Goal: Task Accomplishment & Management: Manage account settings

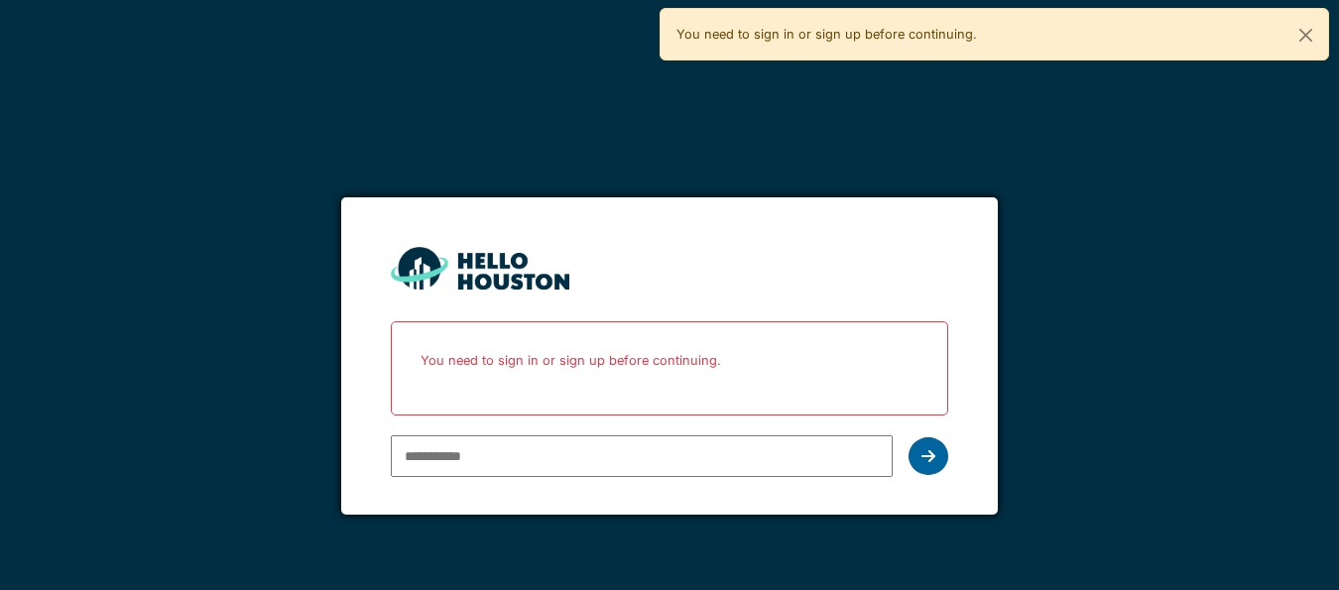
type input "**********"
click at [916, 459] on div at bounding box center [928, 456] width 40 height 38
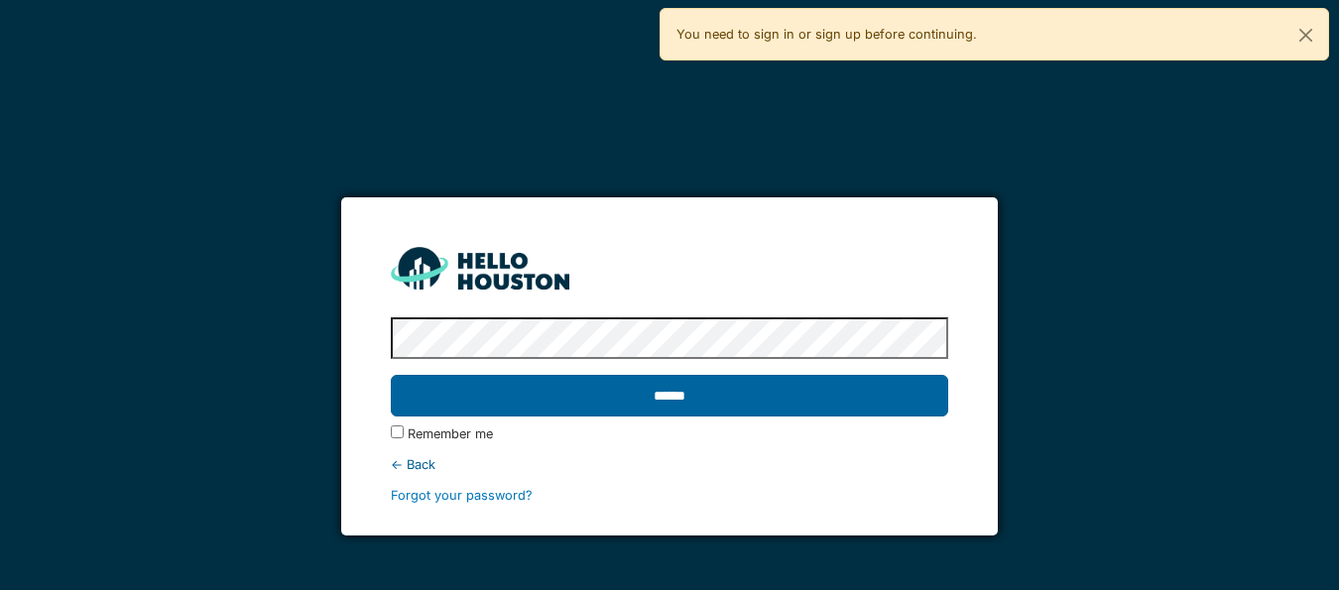
click at [694, 392] on input "******" at bounding box center [669, 396] width 557 height 42
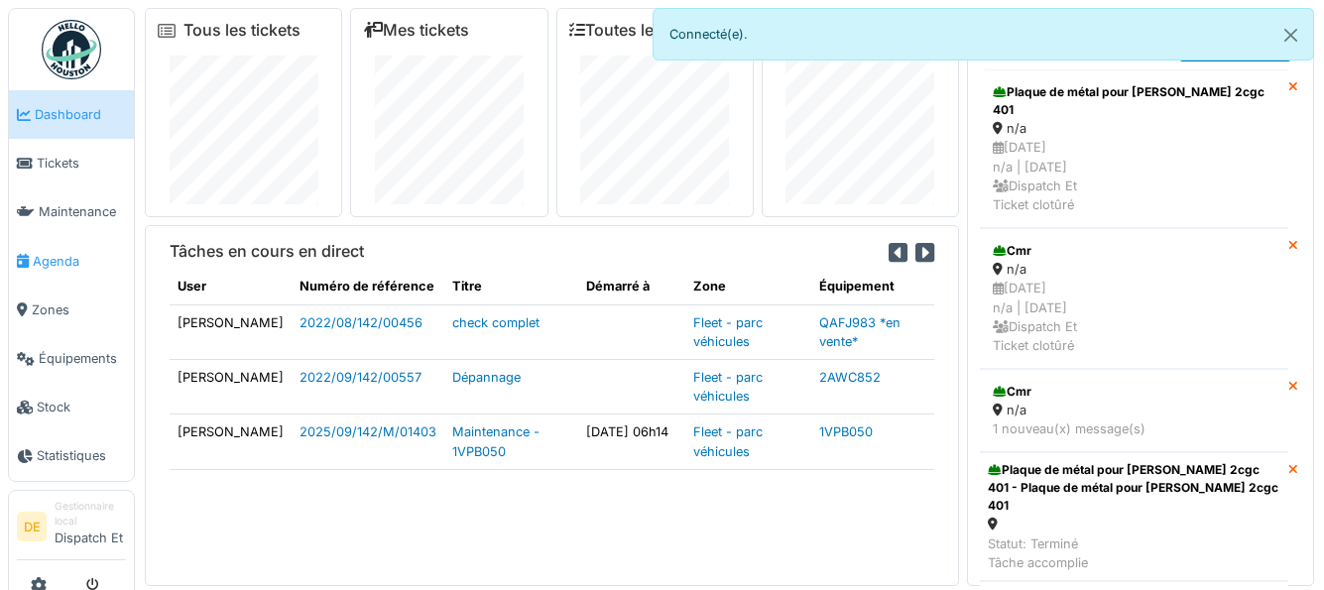
click at [59, 263] on span "Agenda" at bounding box center [79, 261] width 93 height 19
